Goal: Find specific page/section: Find specific page/section

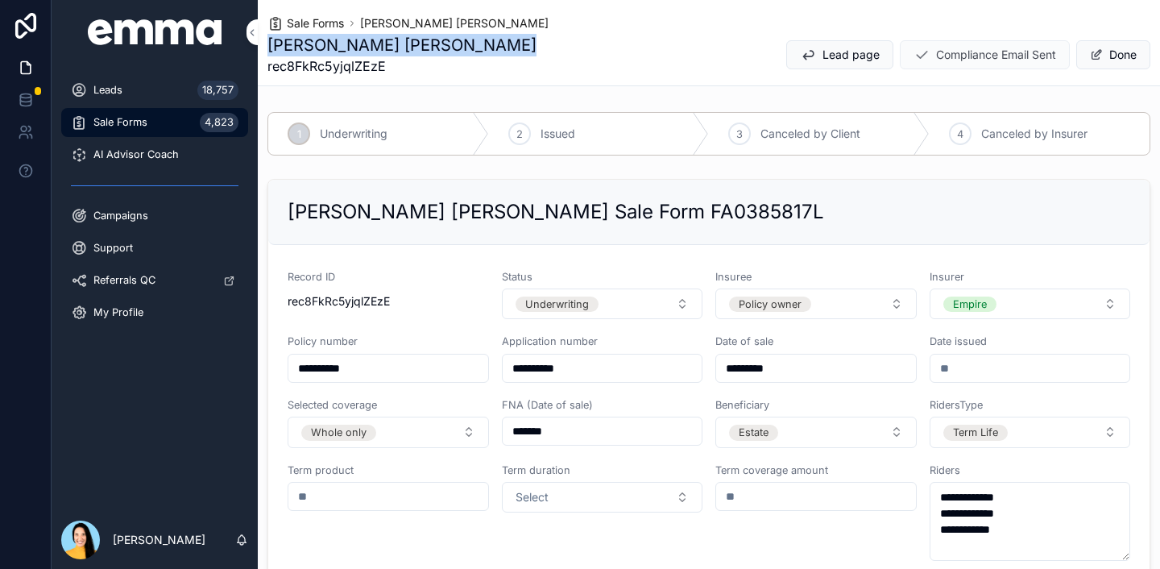
scroll to position [1981, 0]
